Goal: Check status: Check status

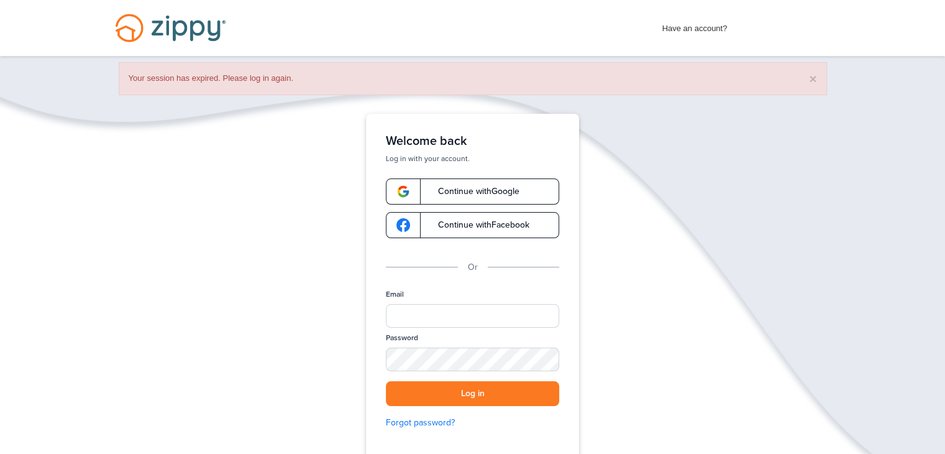
click at [465, 193] on span "Continue with Google" at bounding box center [473, 191] width 94 height 9
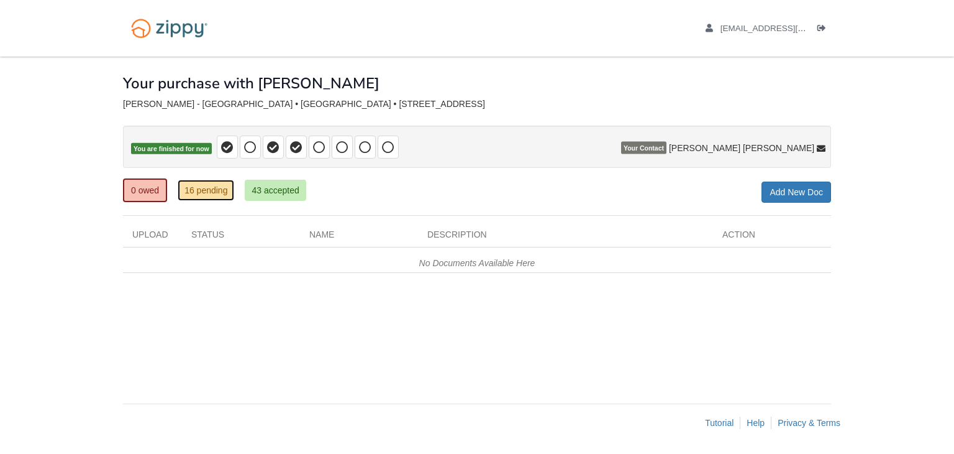
click at [180, 185] on link "16 pending" at bounding box center [206, 190] width 57 height 21
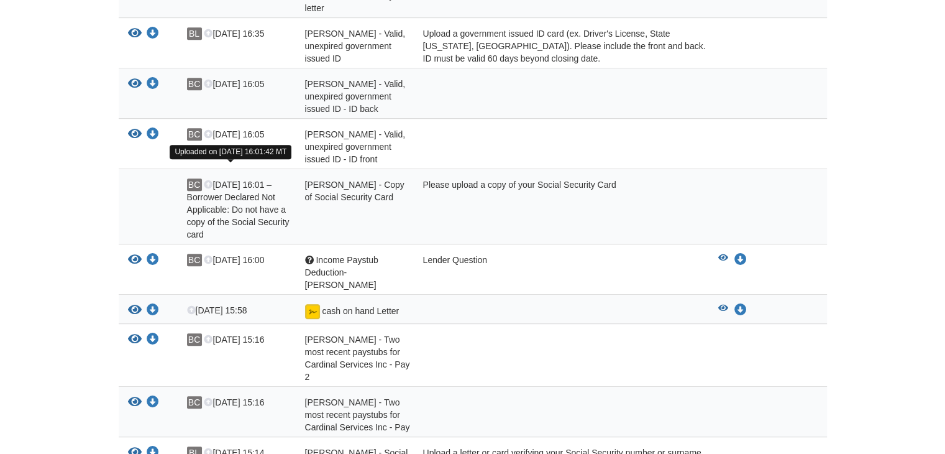
scroll to position [671, 0]
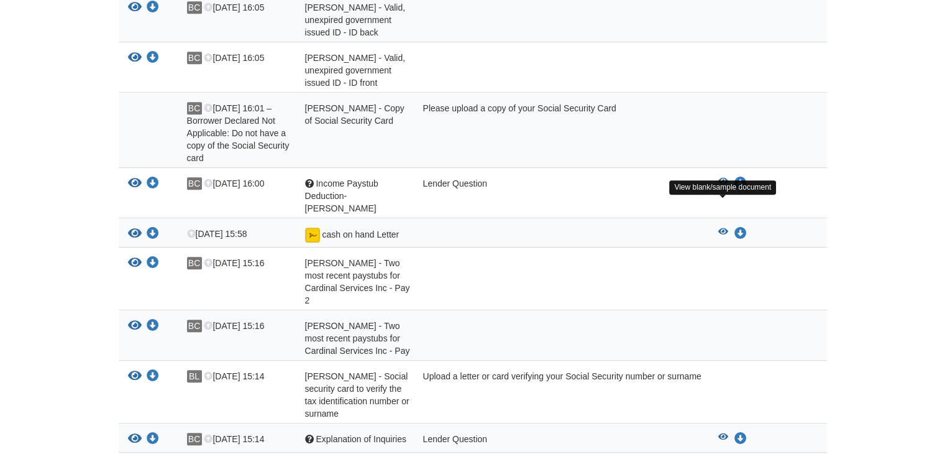
click at [726, 227] on icon "View cash on hand Letter" at bounding box center [723, 231] width 10 height 9
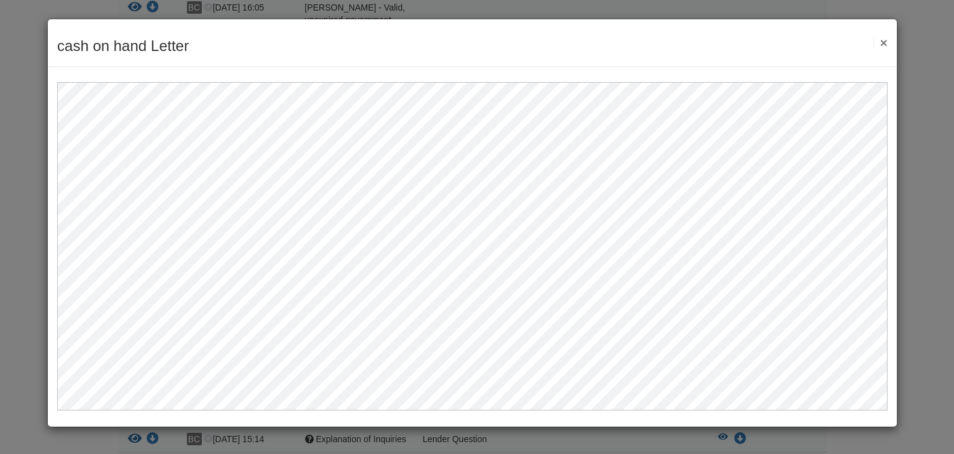
click at [884, 39] on button "×" at bounding box center [881, 42] width 14 height 13
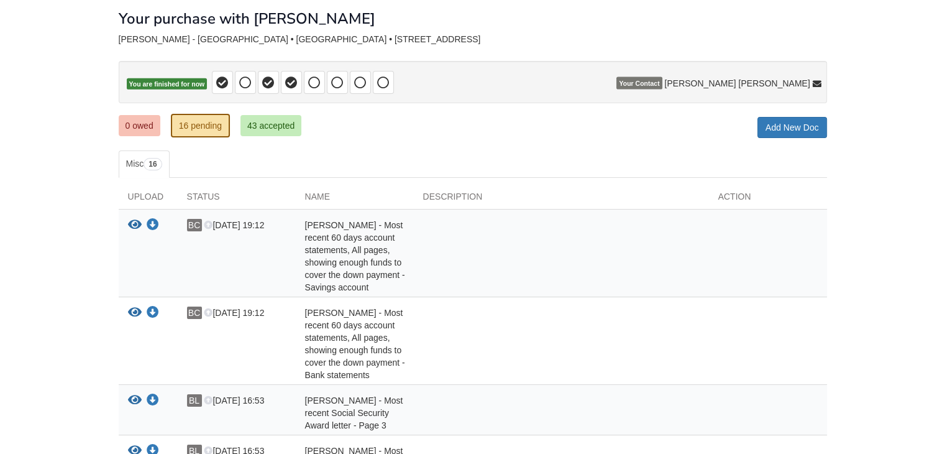
scroll to position [0, 0]
